Goal: Transaction & Acquisition: Purchase product/service

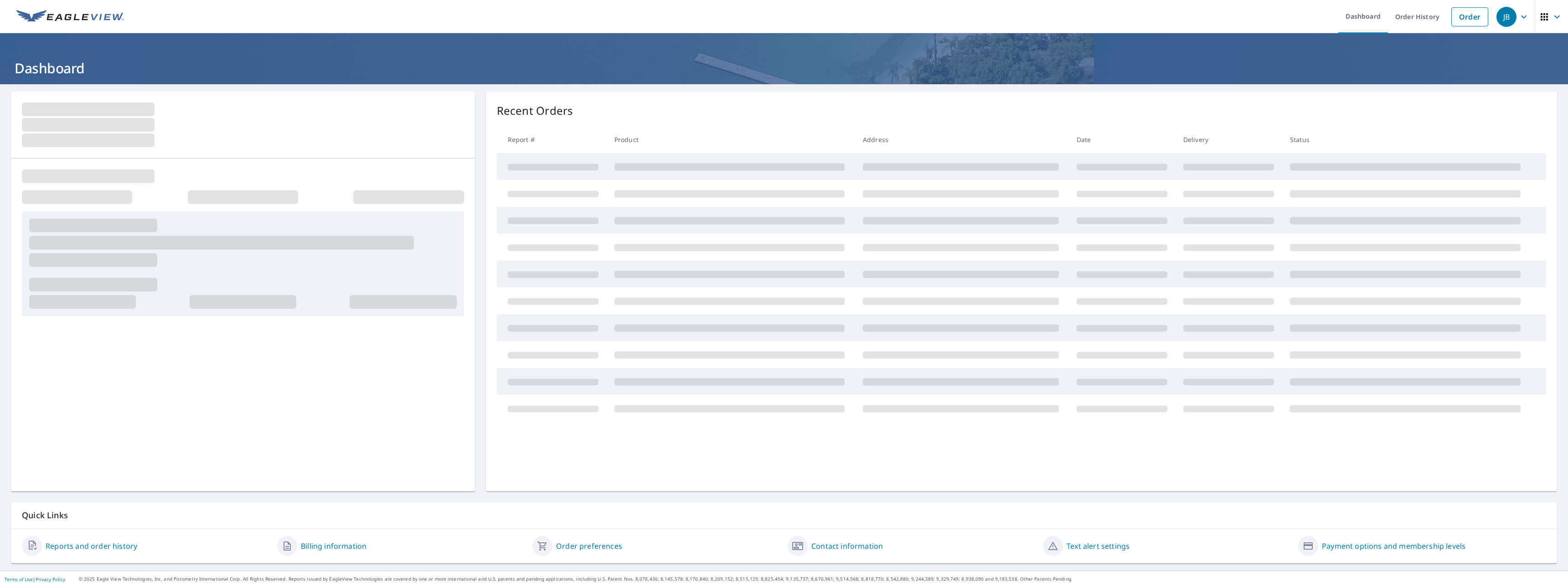
click at [1472, 21] on link "Order" at bounding box center [1469, 16] width 37 height 19
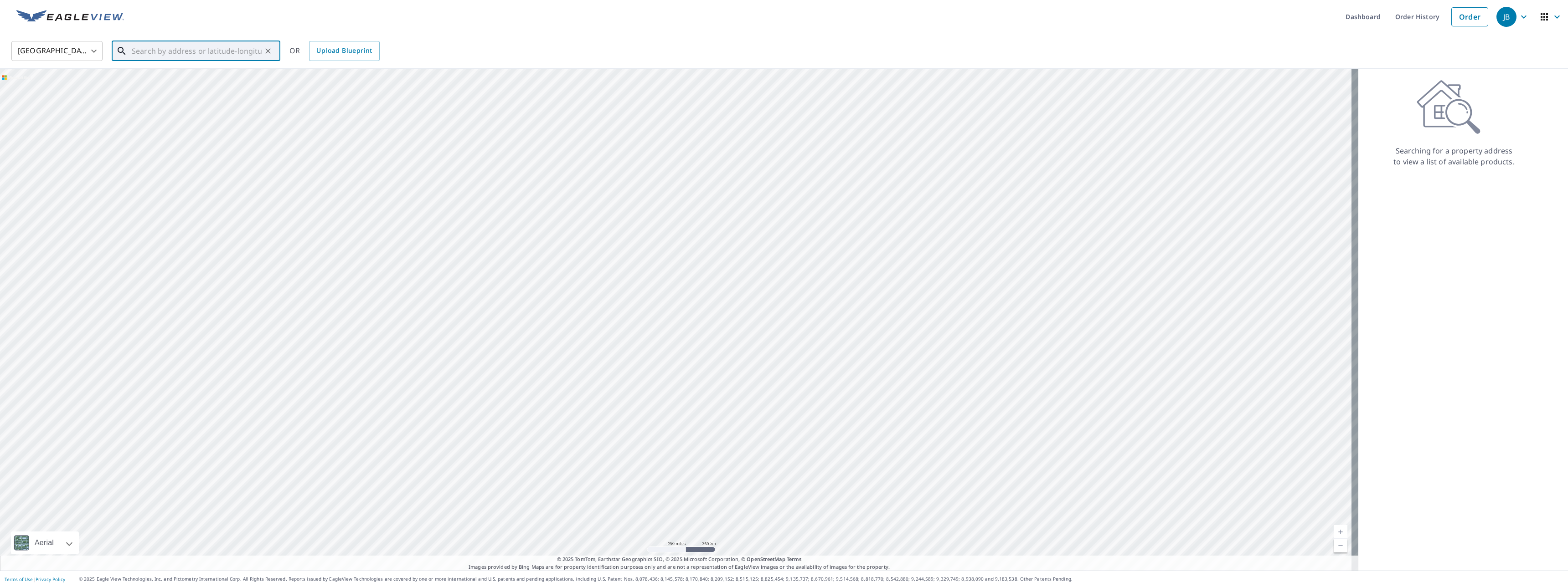
click at [191, 51] on input "text" at bounding box center [197, 51] width 130 height 25
paste input "[STREET_ADDRESS][US_STATE]"
type input "[STREET_ADDRESS][US_STATE]"
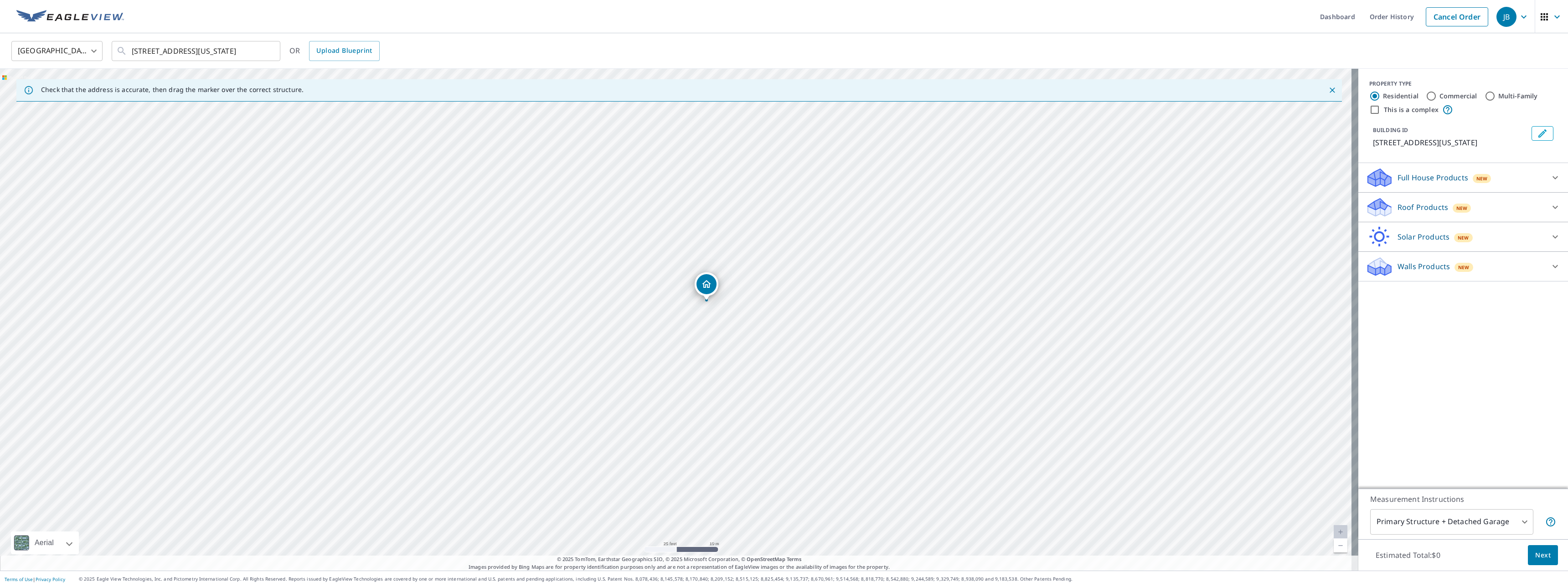
drag, startPoint x: 732, startPoint y: 311, endPoint x: 734, endPoint y: 318, distance: 7.3
click at [734, 318] on div "[STREET_ADDRESS][US_STATE]" at bounding box center [679, 320] width 1358 height 502
click at [1557, 218] on div at bounding box center [1555, 207] width 22 height 22
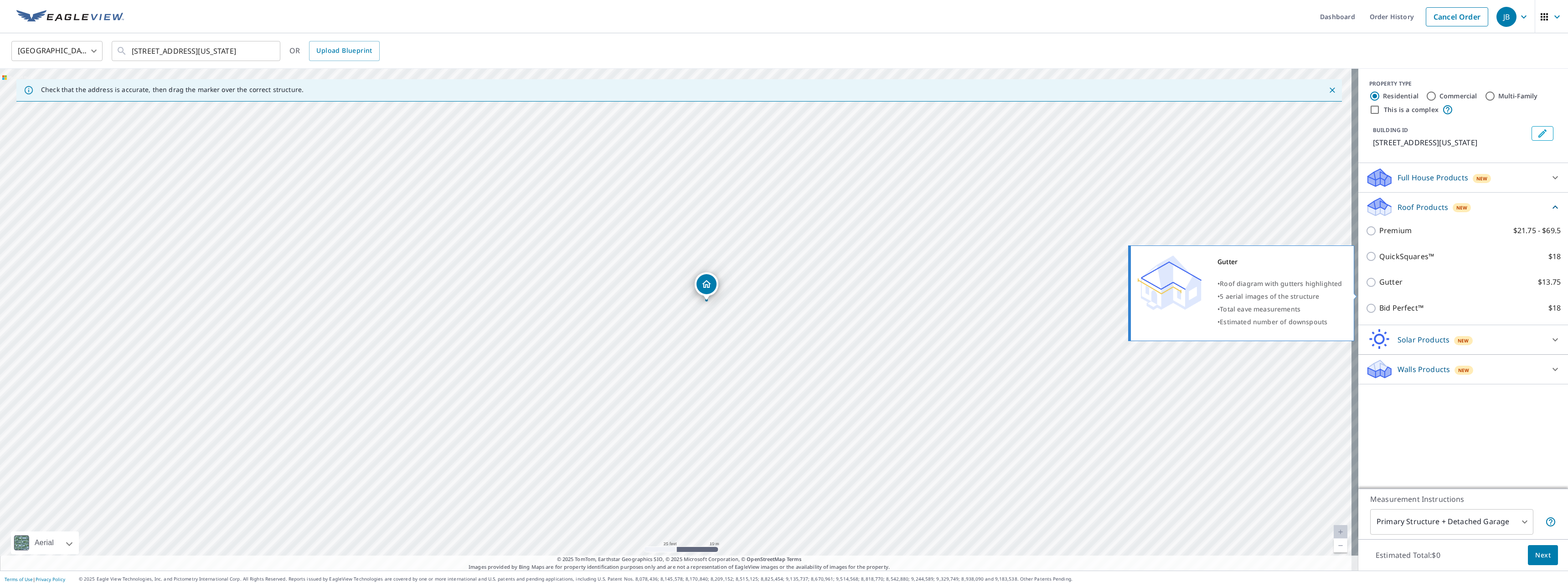
click at [1366, 288] on input "Gutter $13.75" at bounding box center [1372, 283] width 13 height 11
checkbox input "true"
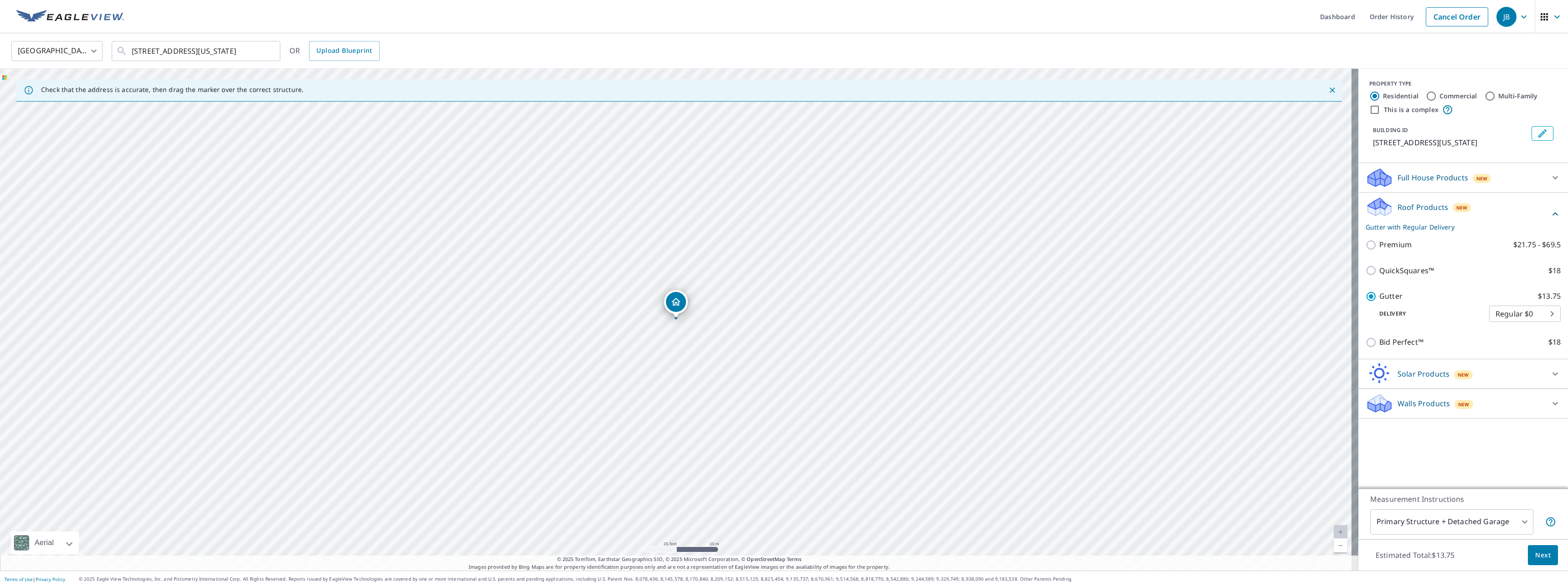
click at [1537, 551] on span "Next" at bounding box center [1543, 555] width 16 height 11
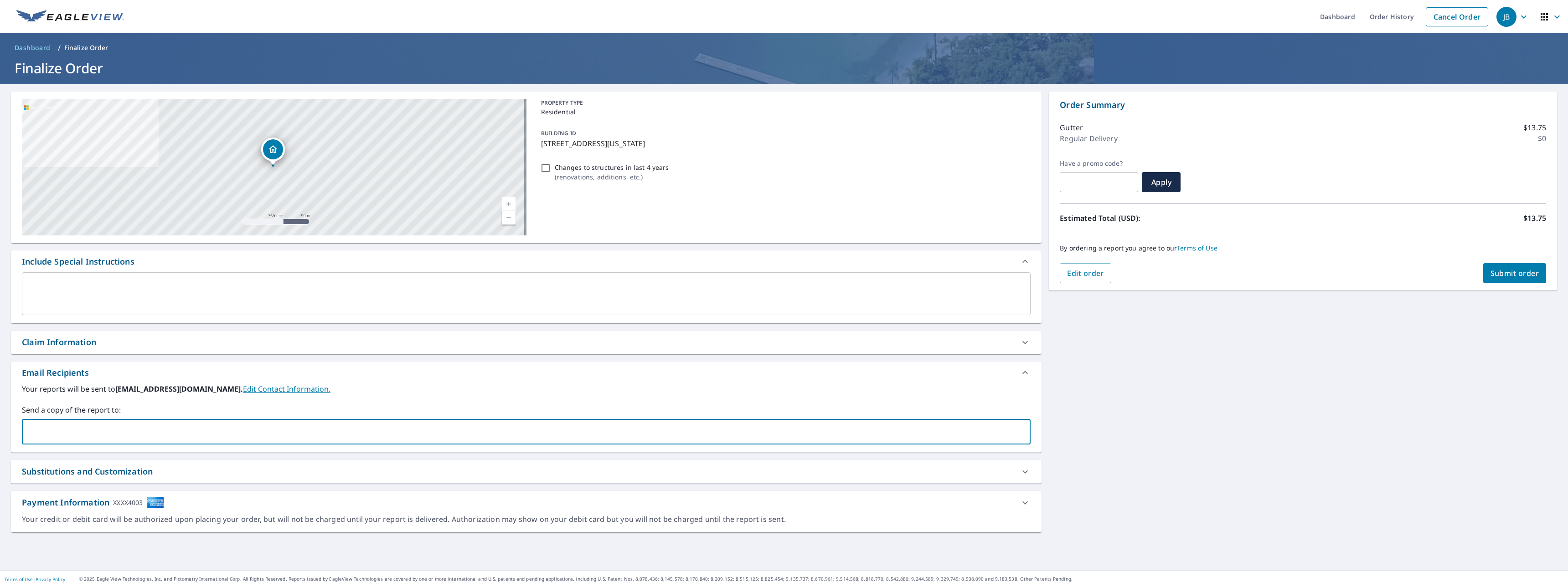
click at [174, 433] on input "text" at bounding box center [520, 432] width 987 height 18
type input "[EMAIL_ADDRESS][DOMAIN_NAME]"
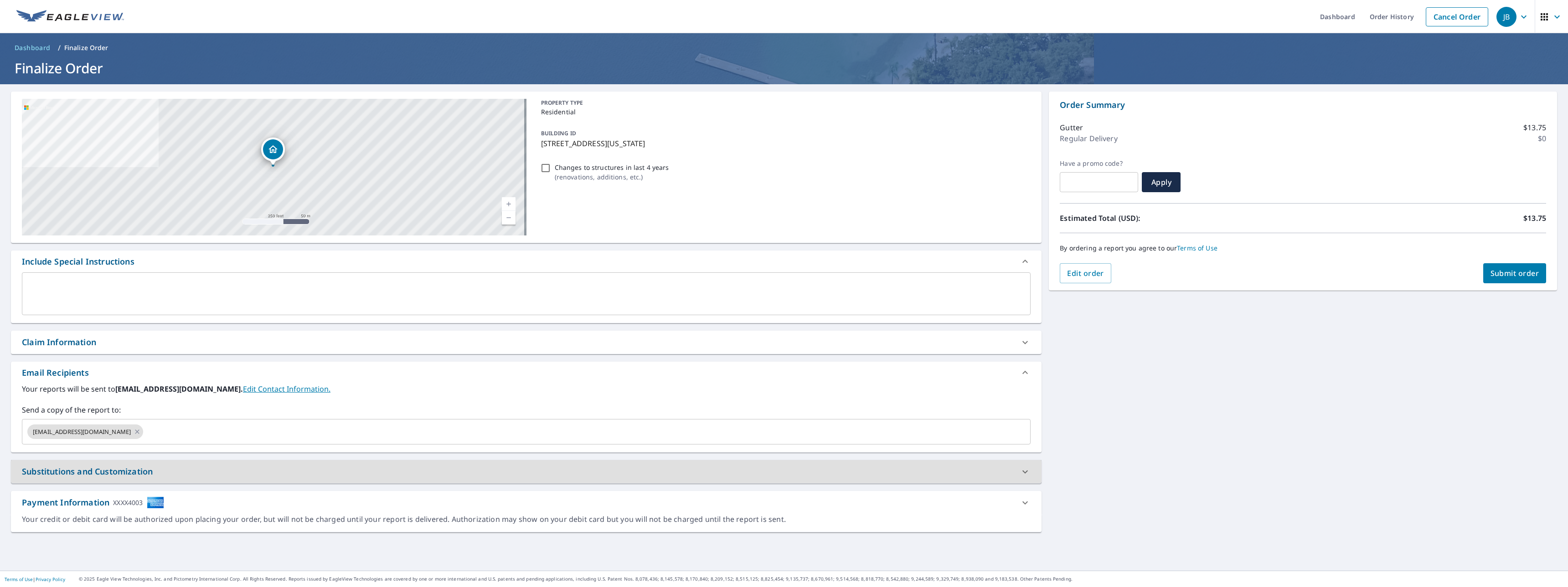
click at [1509, 270] on span "Submit order" at bounding box center [1514, 273] width 49 height 10
